Goal: Task Accomplishment & Management: Complete application form

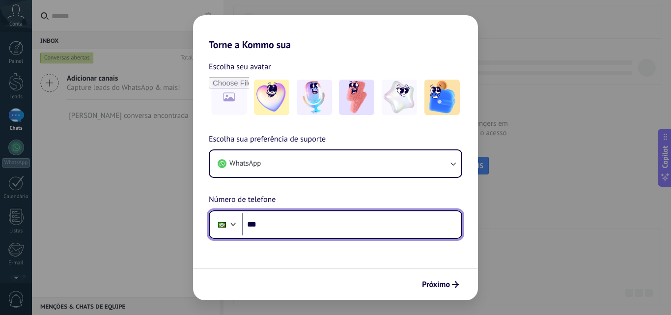
click at [303, 224] on input "***" at bounding box center [351, 224] width 219 height 23
type input "**********"
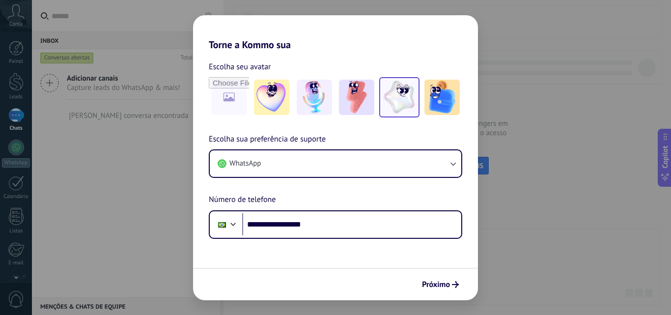
click at [395, 88] on img at bounding box center [398, 97] width 35 height 35
click at [442, 281] on span "Próximo" at bounding box center [436, 284] width 28 height 7
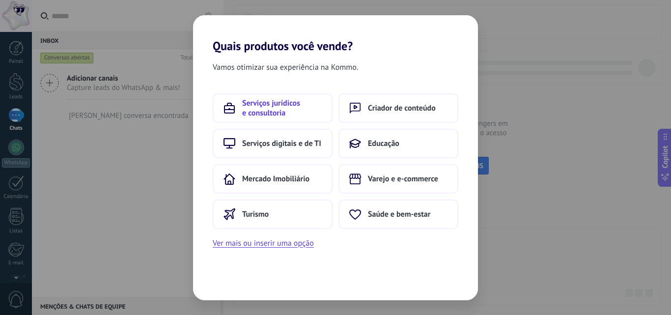
click at [270, 105] on span "Serviços jurídicos e consultoria" at bounding box center [282, 108] width 80 height 20
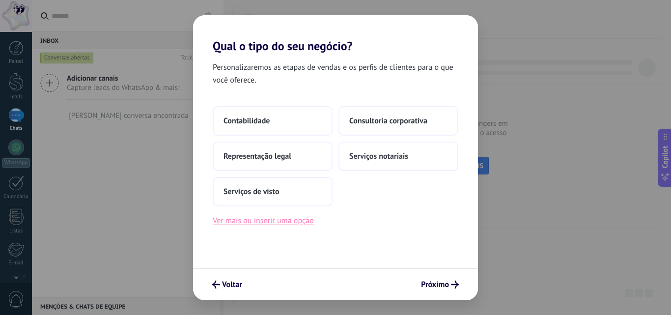
click at [253, 220] on button "Ver mais ou inserir uma opção" at bounding box center [263, 220] width 101 height 13
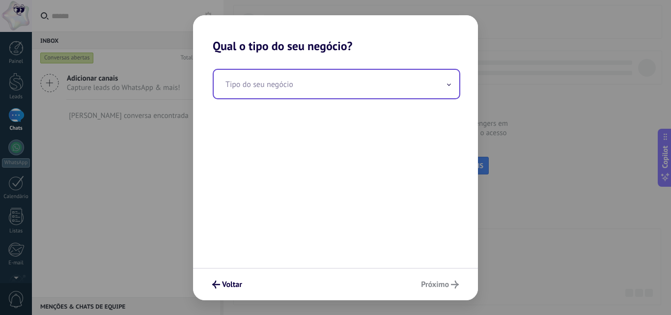
click at [289, 78] on input "text" at bounding box center [336, 84] width 245 height 28
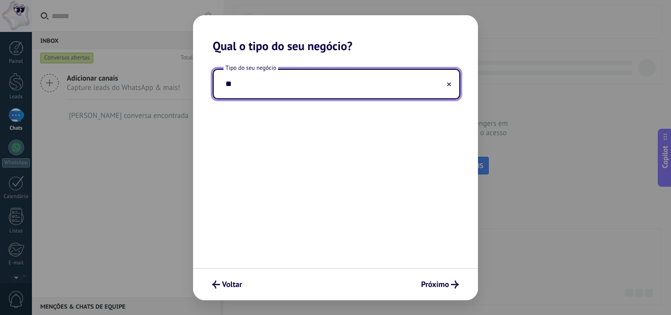
type input "*"
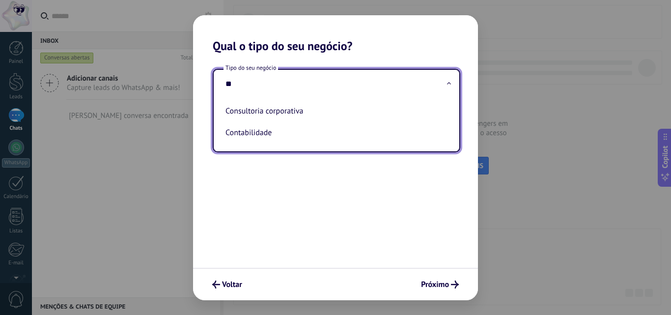
type input "*"
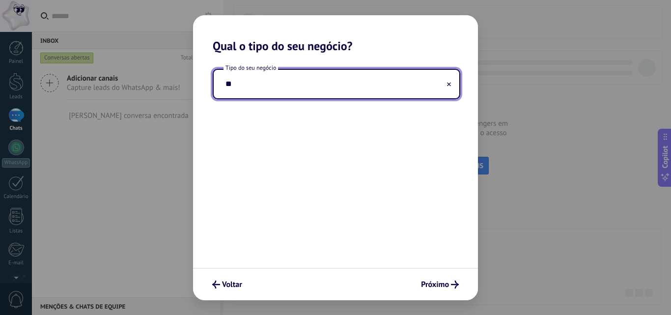
type input "*"
type input "**********"
click at [438, 288] on span "Próximo" at bounding box center [435, 284] width 28 height 7
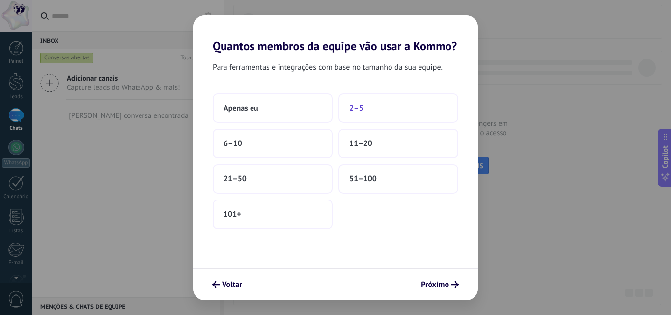
click at [353, 100] on button "2–5" at bounding box center [398, 107] width 120 height 29
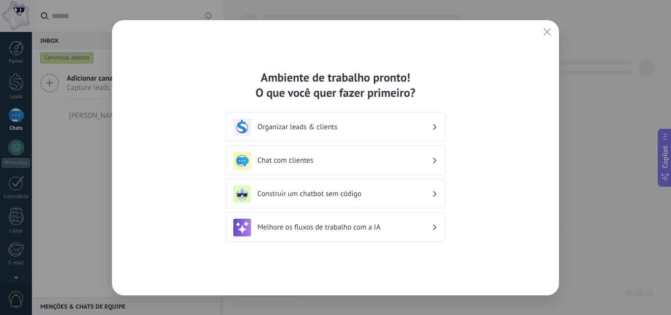
click at [355, 119] on div "Organizar leads & clients" at bounding box center [335, 127] width 204 height 18
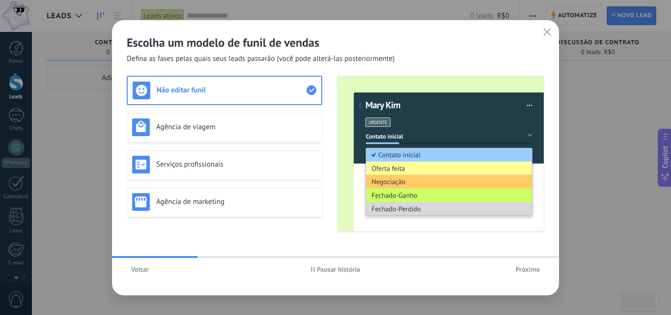
click at [140, 266] on span "Voltar" at bounding box center [140, 269] width 18 height 7
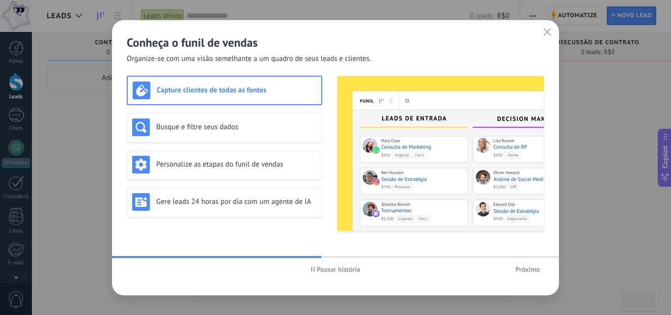
click at [337, 263] on button "Pausar história" at bounding box center [335, 269] width 58 height 15
click at [180, 130] on h3 "Busque e filtre seus dados" at bounding box center [236, 126] width 161 height 9
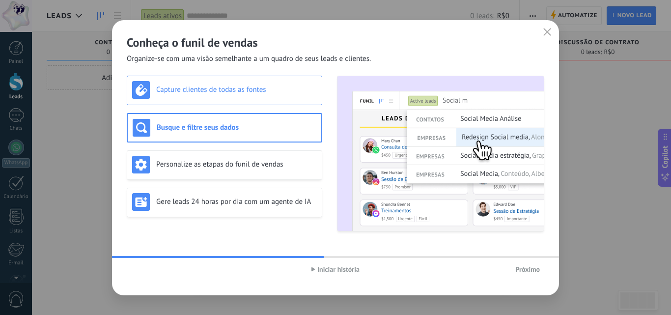
click at [188, 88] on h3 "Capture clientes de todas as fontes" at bounding box center [236, 89] width 161 height 9
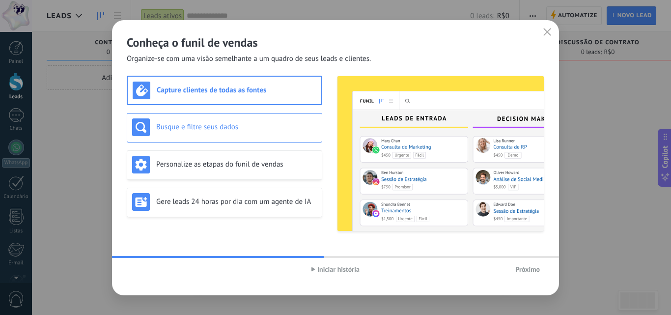
click at [197, 124] on h3 "Busque e filtre seus dados" at bounding box center [236, 126] width 161 height 9
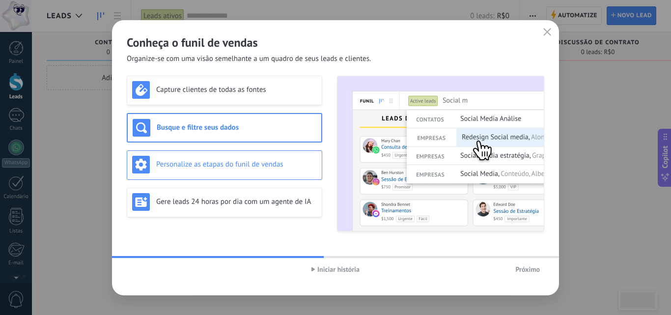
click at [202, 162] on h3 "Personalize as etapas do funil de vendas" at bounding box center [236, 164] width 161 height 9
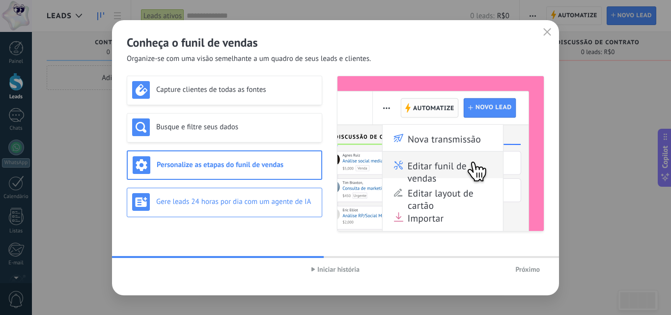
click at [211, 209] on div "Gere leads 24 horas por dia com um agente de IA" at bounding box center [224, 202] width 185 height 18
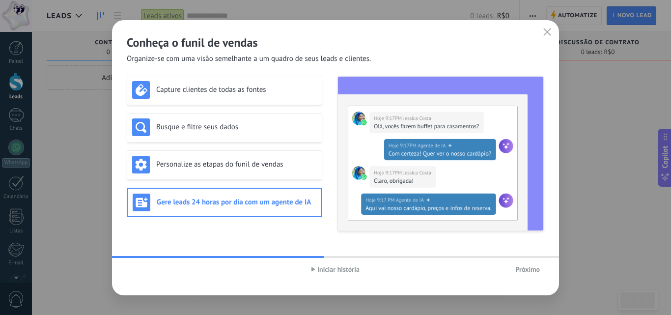
click at [320, 267] on span "Iniciar história" at bounding box center [338, 269] width 42 height 7
click at [525, 269] on span "Próximo" at bounding box center [527, 269] width 25 height 7
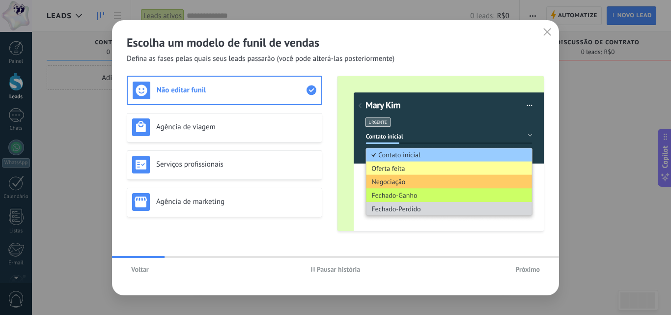
click at [340, 272] on span "Pausar história" at bounding box center [339, 269] width 44 height 7
click at [340, 270] on span "Iniciar história" at bounding box center [338, 269] width 42 height 7
click at [259, 114] on div "Agência de viagem" at bounding box center [224, 127] width 195 height 29
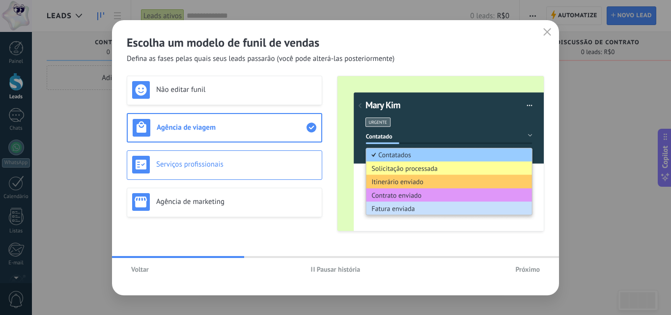
click at [262, 165] on h3 "Serviços profissionais" at bounding box center [236, 164] width 161 height 9
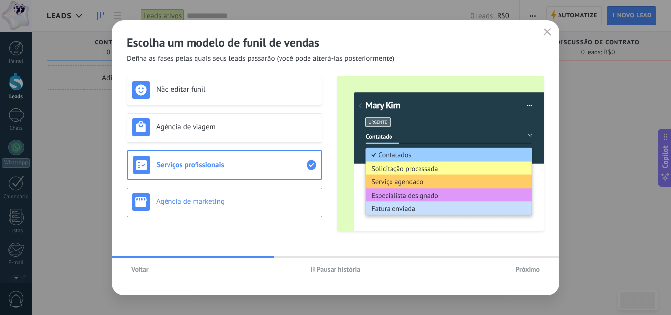
click at [264, 190] on div "Agência de marketing" at bounding box center [224, 202] width 195 height 29
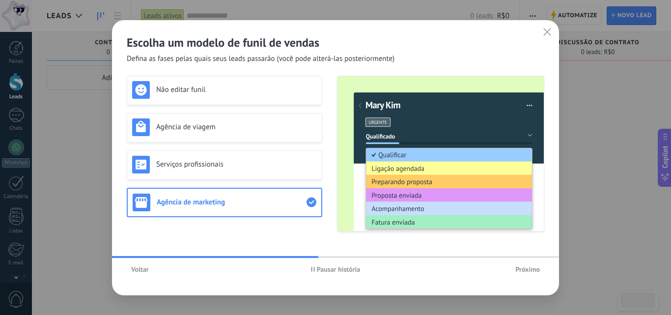
click at [525, 269] on span "Próximo" at bounding box center [527, 269] width 25 height 7
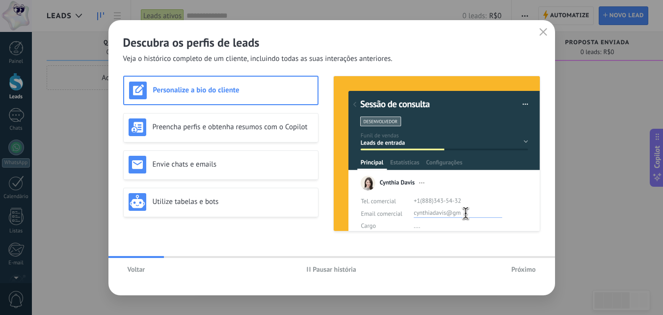
click at [319, 270] on span "Pausar história" at bounding box center [335, 269] width 44 height 7
click at [341, 266] on span "Iniciar história" at bounding box center [335, 269] width 42 height 7
click at [535, 271] on span "Próximo" at bounding box center [523, 269] width 25 height 7
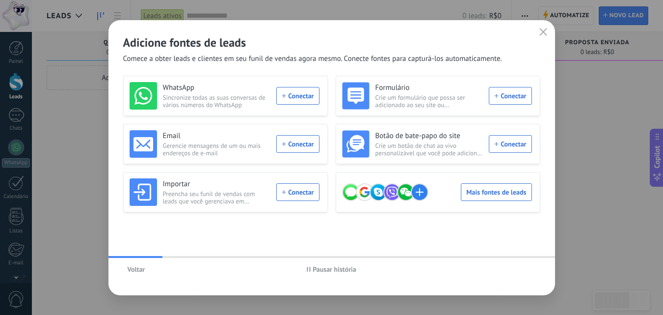
click at [340, 267] on span "Pausar história" at bounding box center [335, 269] width 44 height 7
click at [347, 266] on span "Iniciar história" at bounding box center [335, 269] width 42 height 7
click at [544, 33] on use "button" at bounding box center [542, 31] width 7 height 7
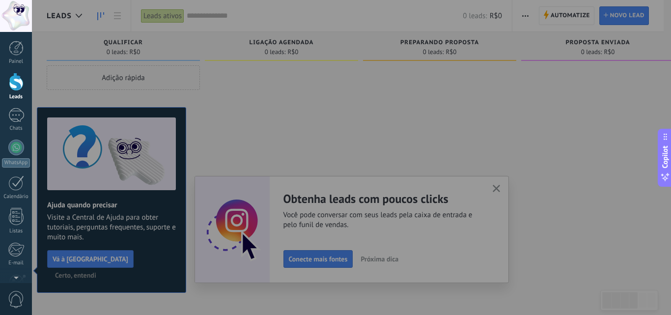
click at [493, 185] on div at bounding box center [367, 157] width 671 height 315
click at [274, 113] on div at bounding box center [367, 157] width 671 height 315
click at [22, 53] on div at bounding box center [16, 48] width 15 height 15
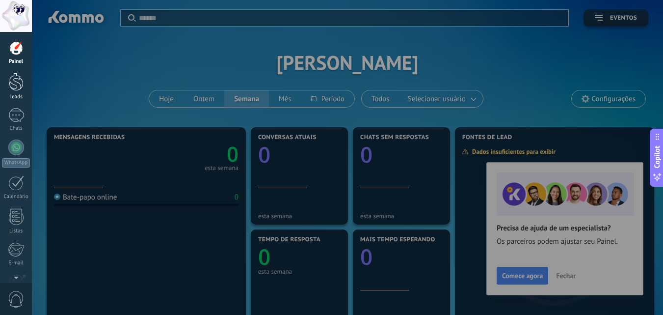
click at [11, 80] on div at bounding box center [16, 82] width 15 height 18
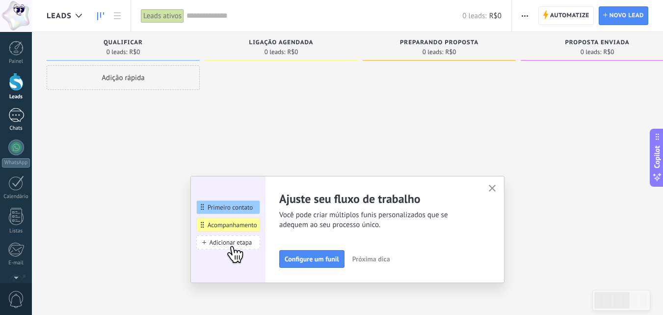
click at [8, 116] on div at bounding box center [16, 115] width 16 height 14
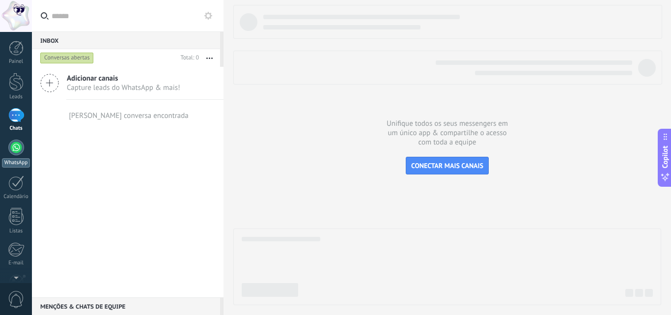
click at [12, 156] on link "WhatsApp" at bounding box center [16, 153] width 32 height 28
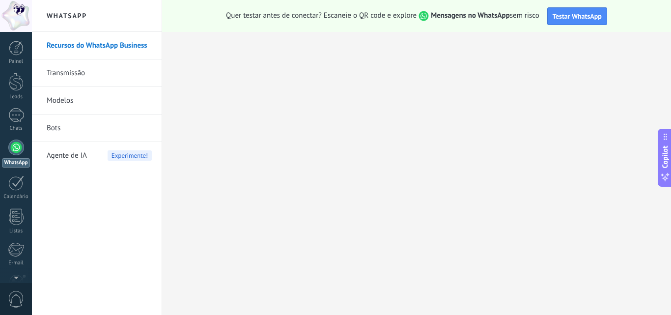
click at [68, 157] on span "Agente de IA" at bounding box center [67, 155] width 40 height 27
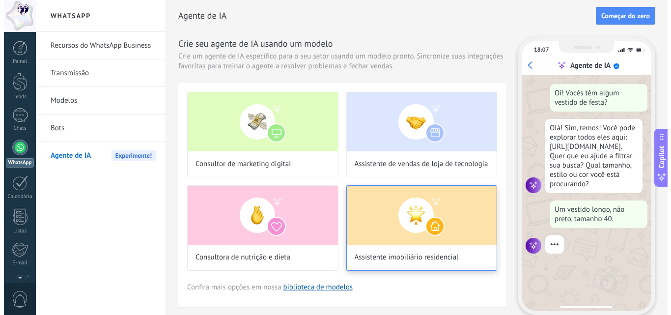
scroll to position [11, 0]
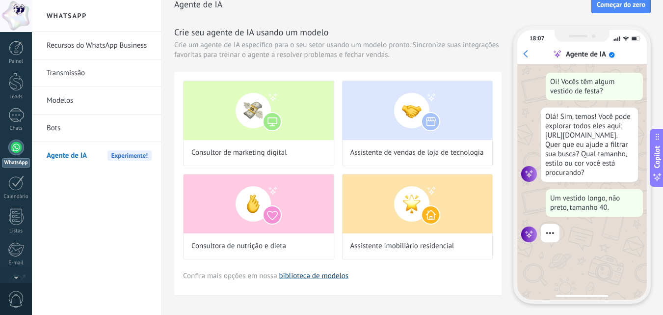
click at [323, 276] on link "biblioteca de modelos" at bounding box center [314, 275] width 70 height 9
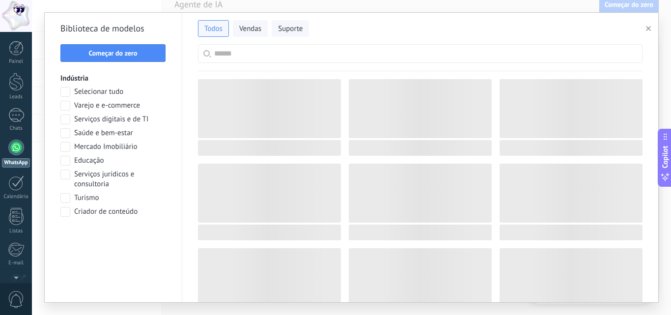
scroll to position [29, 0]
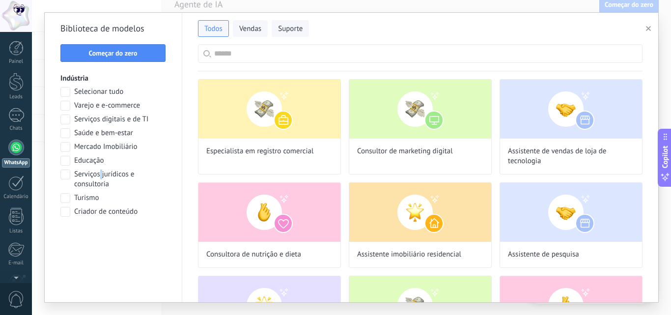
click at [101, 178] on span "Serviços jurídicos e consultoria" at bounding box center [120, 179] width 92 height 20
click at [63, 173] on span at bounding box center [65, 174] width 10 height 10
click at [136, 239] on span "Aplicar" at bounding box center [113, 237] width 95 height 7
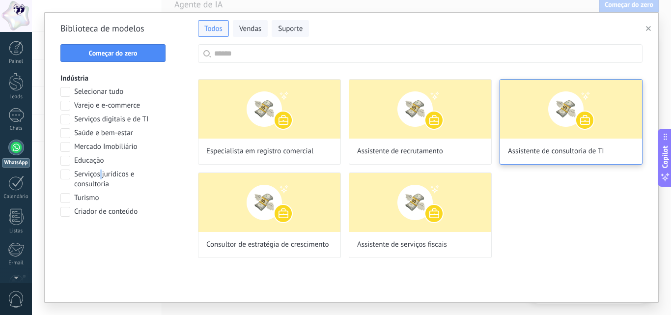
scroll to position [108, 0]
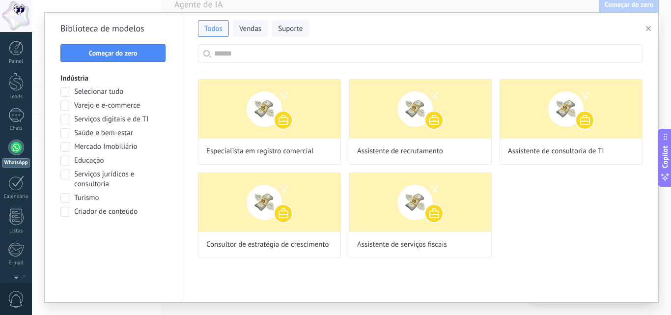
click at [232, 54] on input "text" at bounding box center [425, 54] width 423 height 18
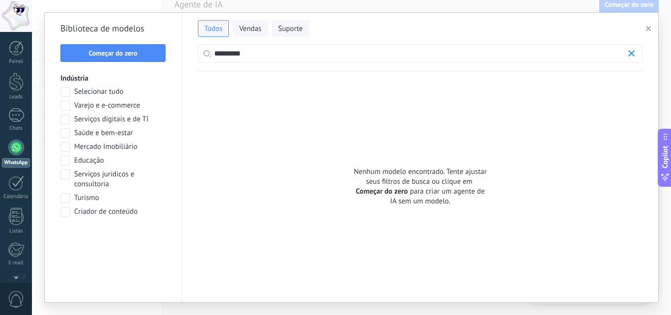
scroll to position [242, 0]
type input "********"
click at [106, 48] on button "Começar do zero" at bounding box center [112, 53] width 105 height 18
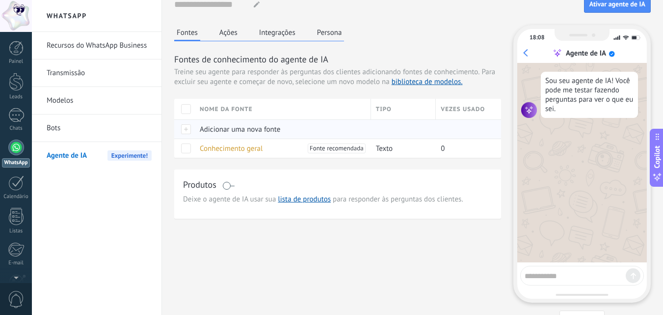
click at [245, 128] on span "Adicionar uma nova fonte" at bounding box center [240, 129] width 81 height 9
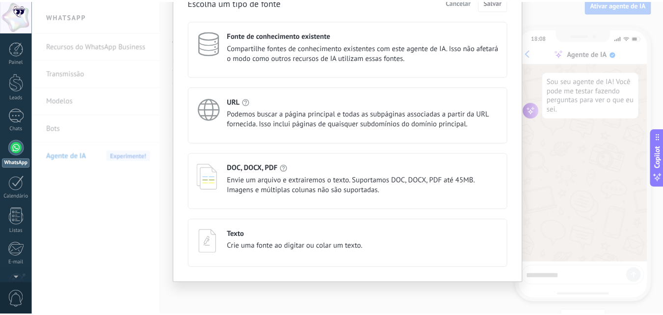
scroll to position [0, 0]
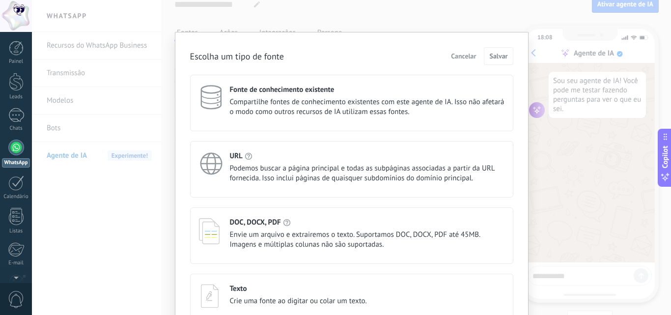
click at [468, 56] on span "Cancelar" at bounding box center [463, 56] width 25 height 7
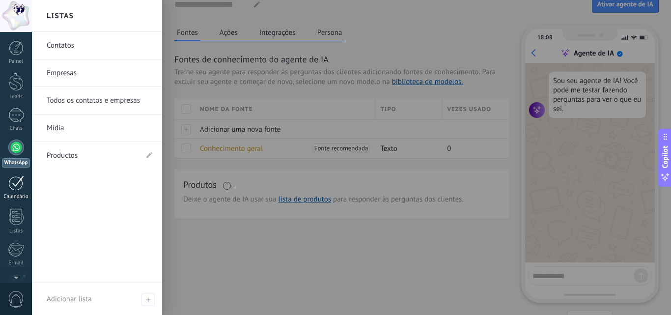
click at [6, 186] on link "Calendário" at bounding box center [16, 187] width 32 height 25
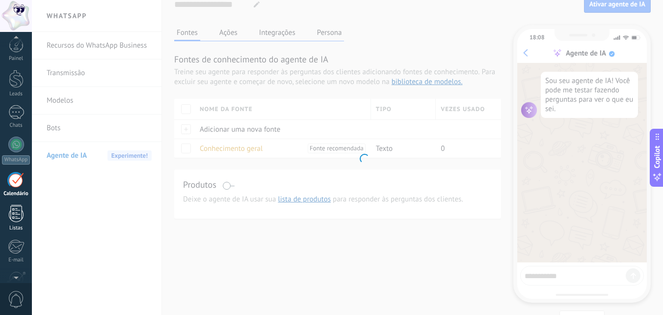
scroll to position [9, 0]
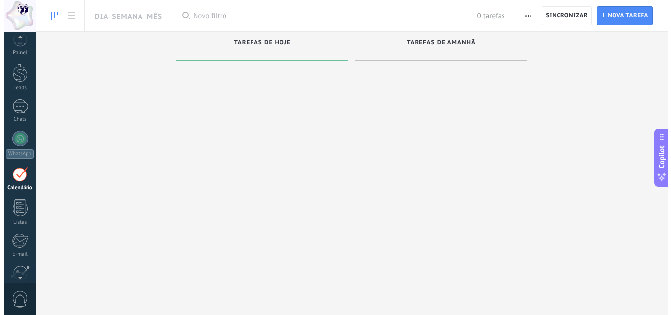
scroll to position [28, 0]
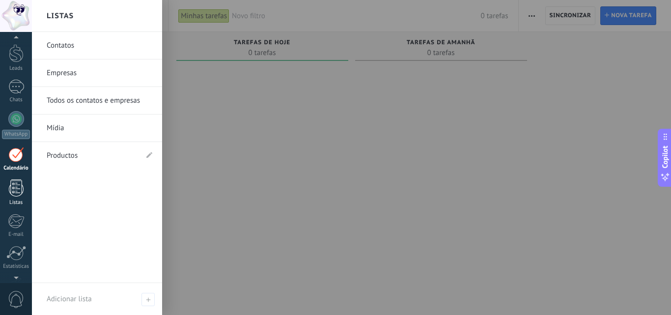
click at [9, 195] on div at bounding box center [16, 187] width 15 height 17
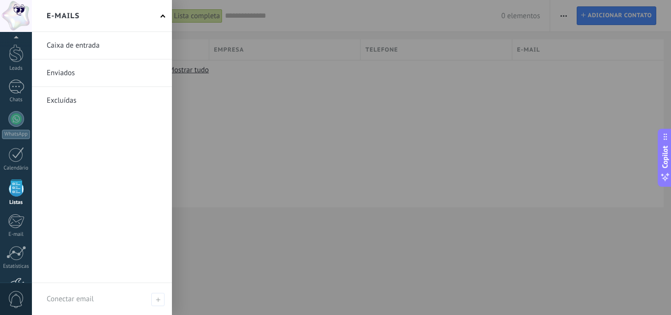
scroll to position [94, 0]
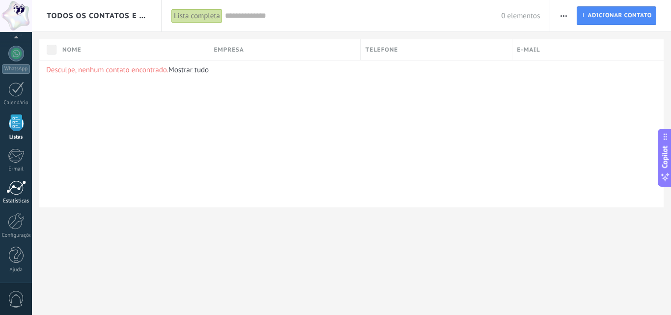
click at [16, 188] on div at bounding box center [16, 187] width 20 height 15
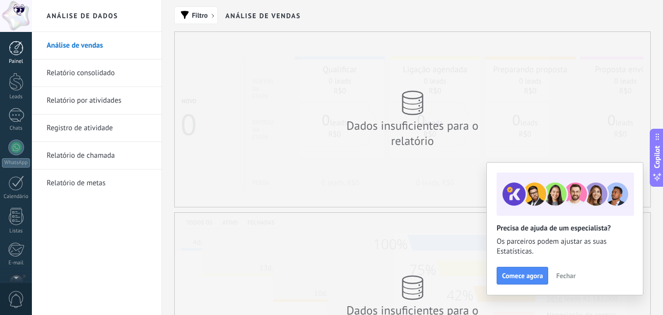
click at [13, 50] on div at bounding box center [16, 48] width 15 height 15
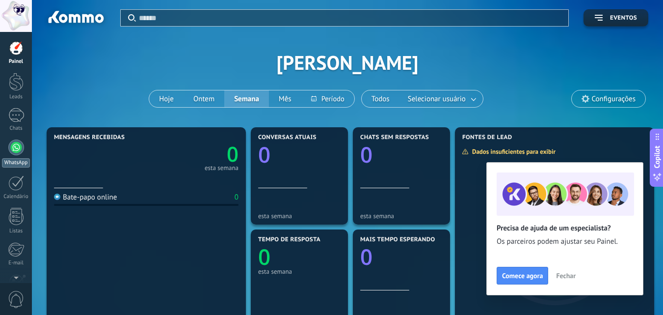
click at [11, 147] on div at bounding box center [16, 147] width 16 height 16
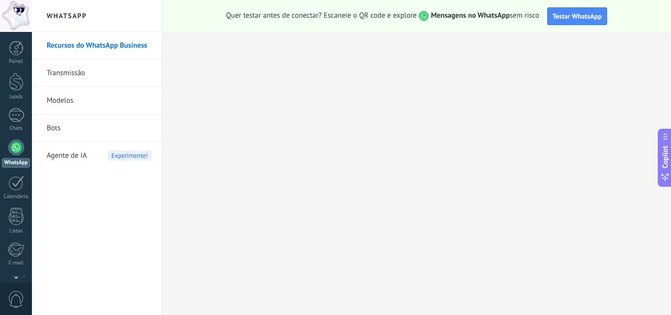
click at [54, 66] on link "Transmissão" at bounding box center [99, 72] width 105 height 27
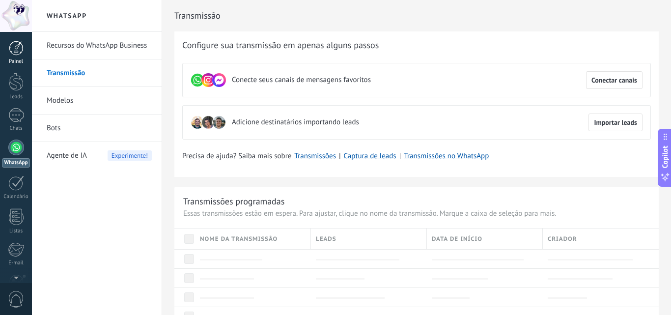
click at [8, 51] on link "Painel" at bounding box center [16, 53] width 32 height 24
